Goal: Check status: Check status

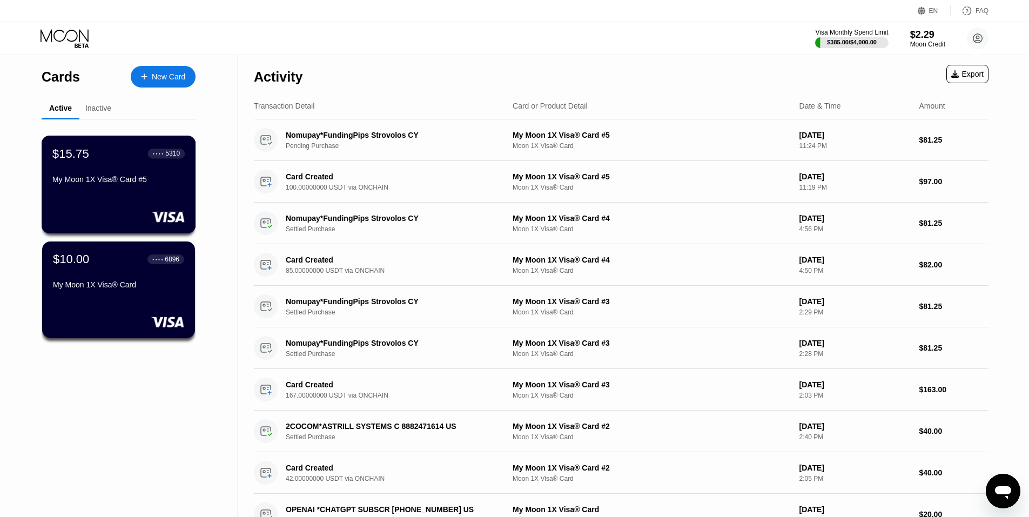
click at [112, 183] on div "My Moon 1X Visa® Card #5" at bounding box center [118, 179] width 132 height 9
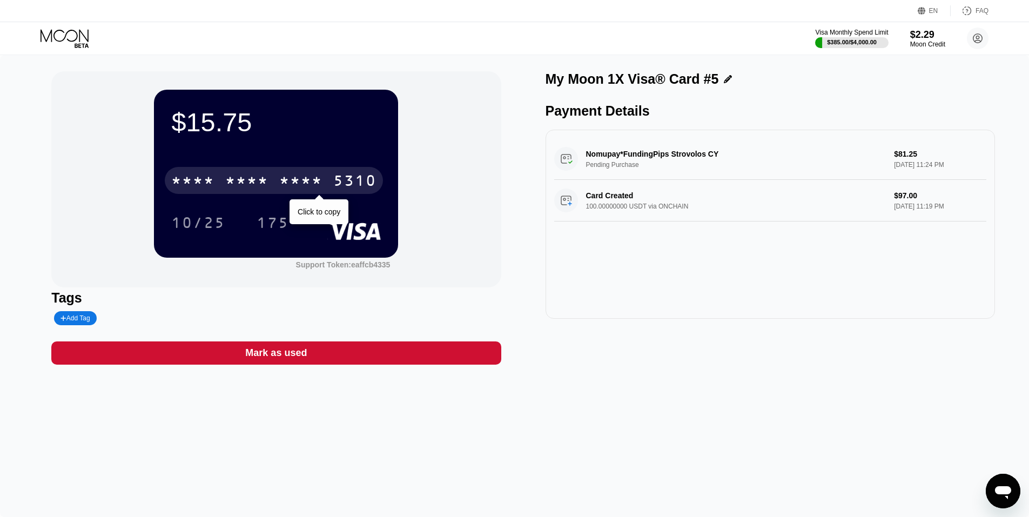
click at [299, 179] on div "* * * *" at bounding box center [300, 181] width 43 height 17
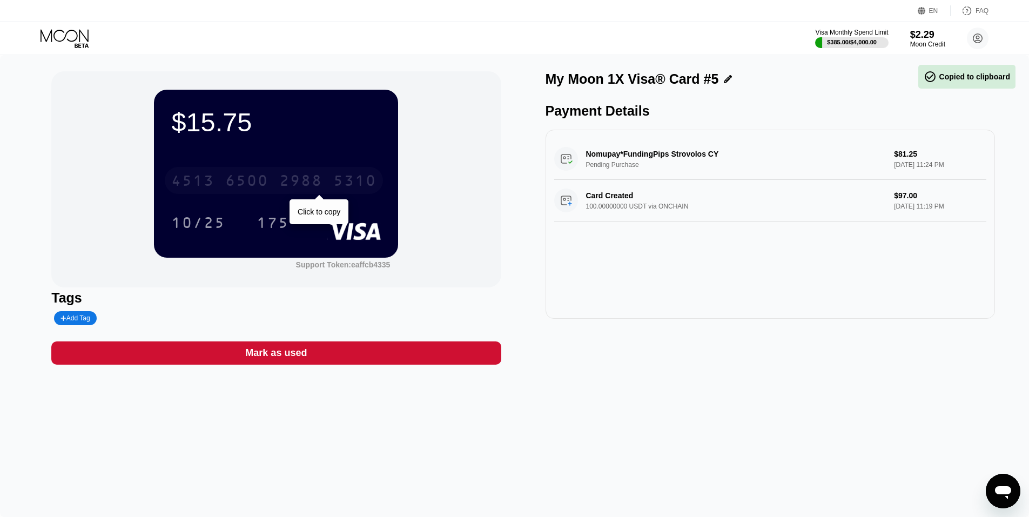
click at [284, 183] on div "2988" at bounding box center [300, 181] width 43 height 17
click at [318, 178] on div "* * * *" at bounding box center [300, 181] width 43 height 17
click at [320, 178] on div "2988" at bounding box center [300, 181] width 43 height 17
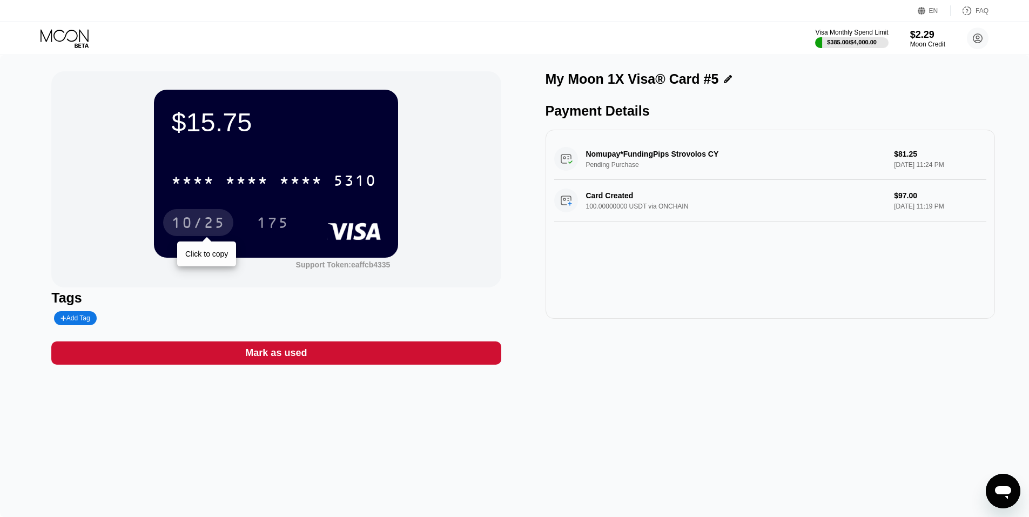
click at [193, 224] on div "10/25" at bounding box center [198, 223] width 54 height 17
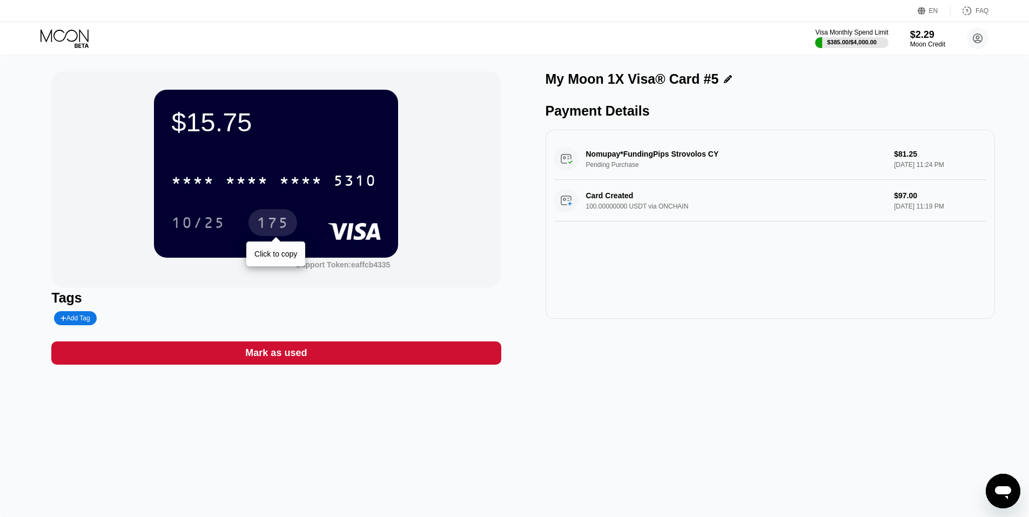
click at [286, 220] on div "175" at bounding box center [273, 223] width 32 height 17
